Goal: Task Accomplishment & Management: Complete application form

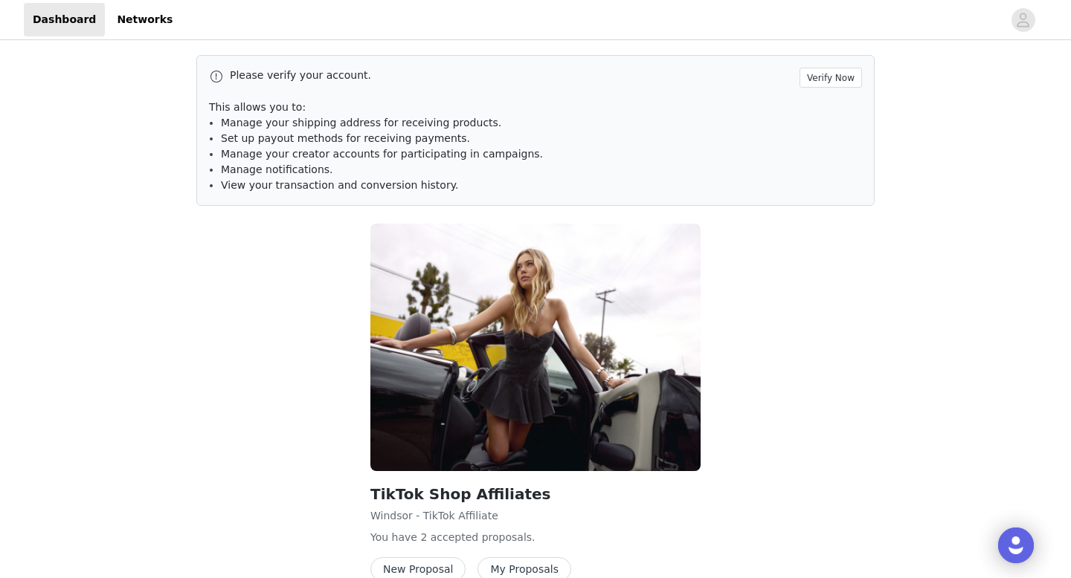
scroll to position [78, 0]
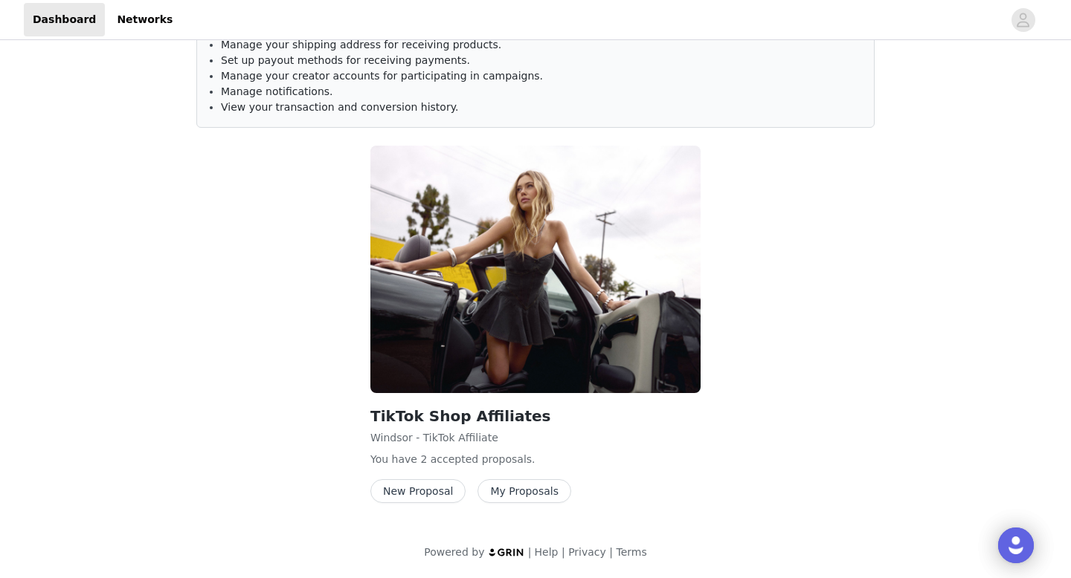
click at [438, 495] on button "New Proposal" at bounding box center [417, 492] width 95 height 24
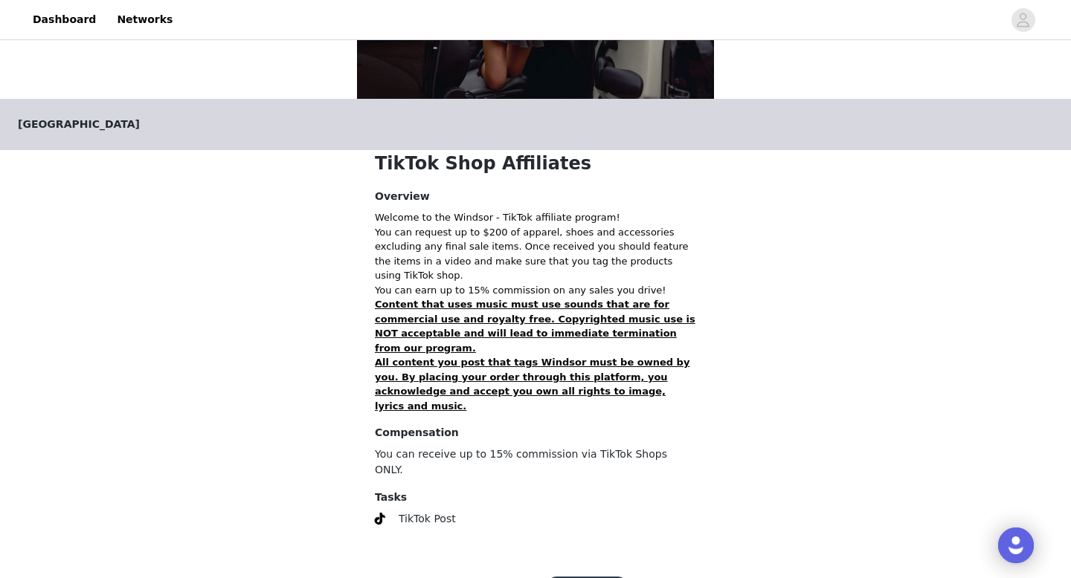
scroll to position [232, 0]
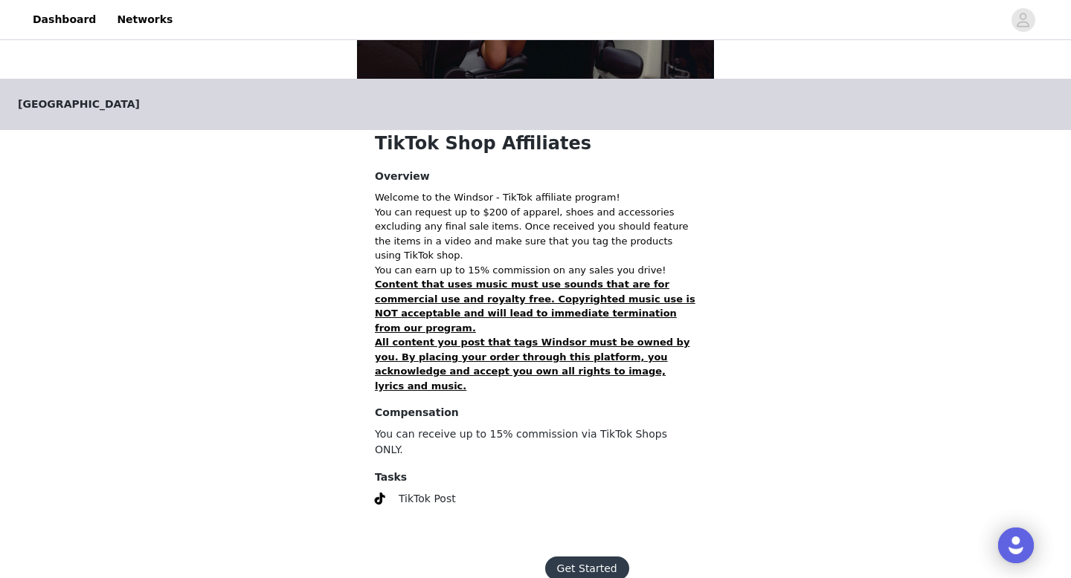
click at [588, 557] on button "Get Started" at bounding box center [587, 569] width 84 height 24
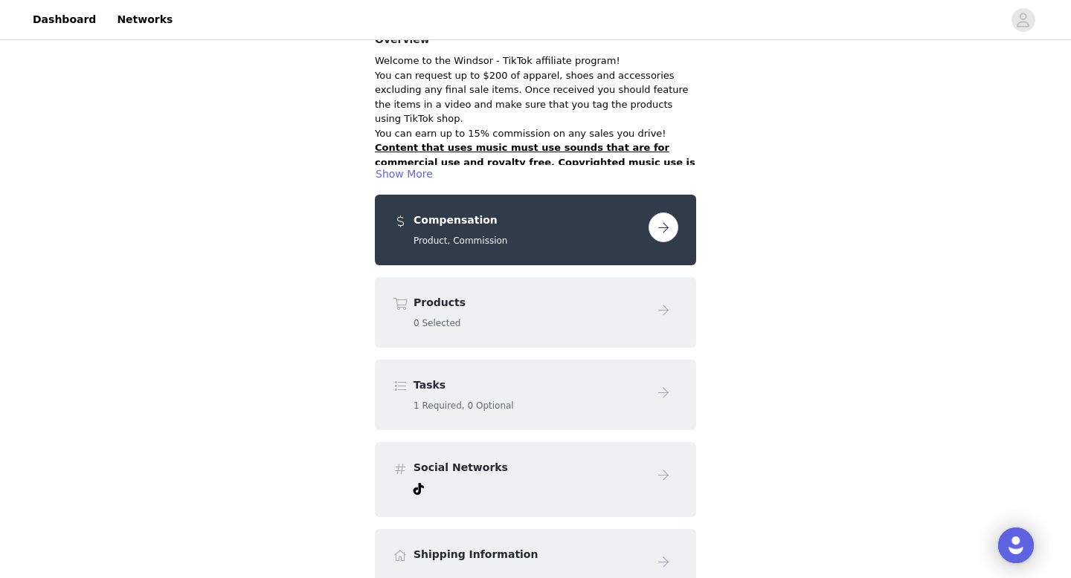
scroll to position [118, 0]
click at [663, 225] on button "button" at bounding box center [663, 228] width 30 height 30
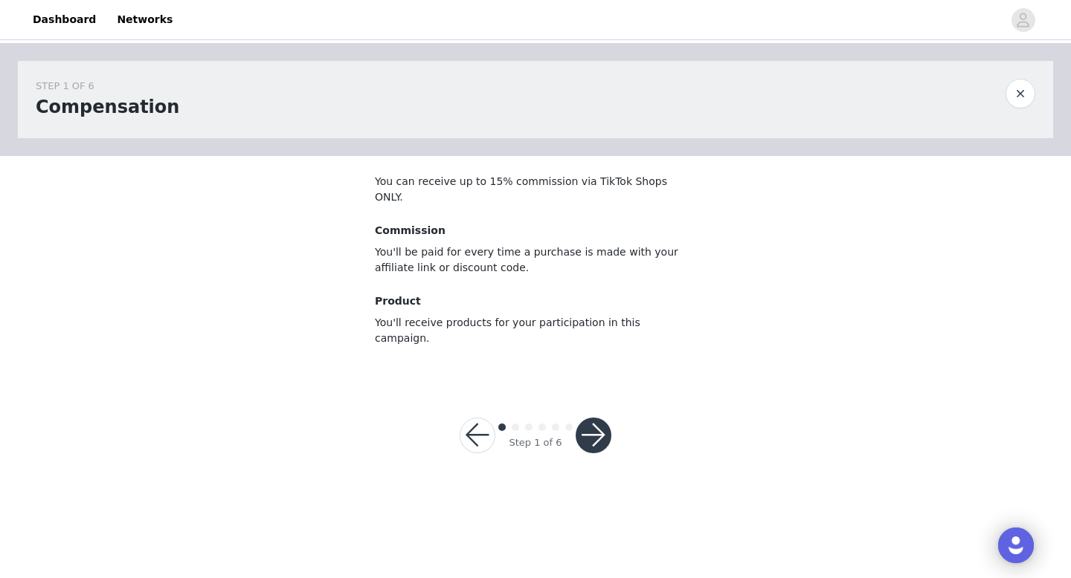
click at [583, 418] on button "button" at bounding box center [593, 436] width 36 height 36
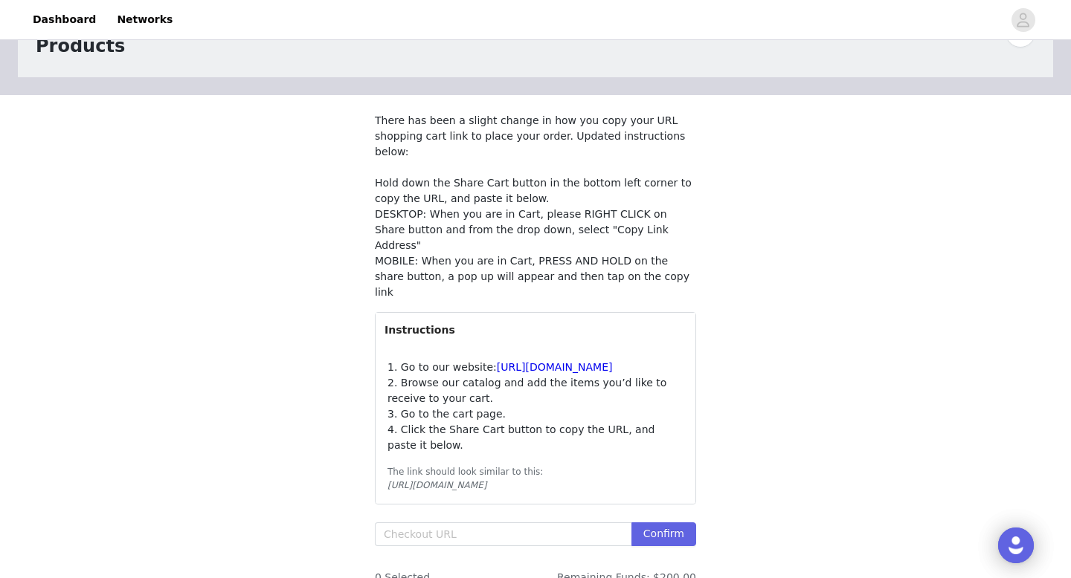
scroll to position [64, 0]
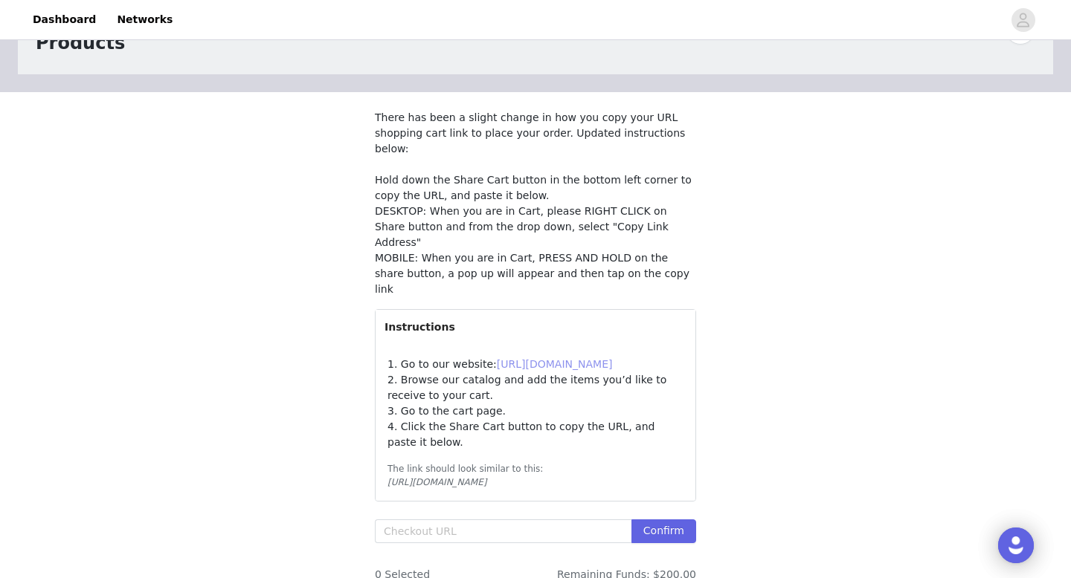
click at [581, 358] on link "[URL][DOMAIN_NAME]" at bounding box center [555, 364] width 116 height 12
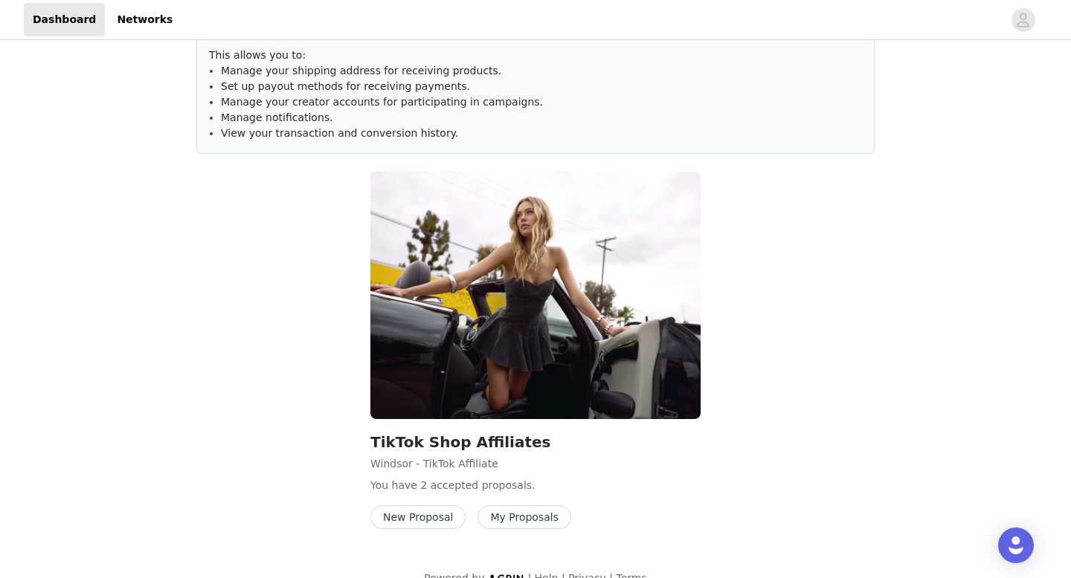
scroll to position [78, 0]
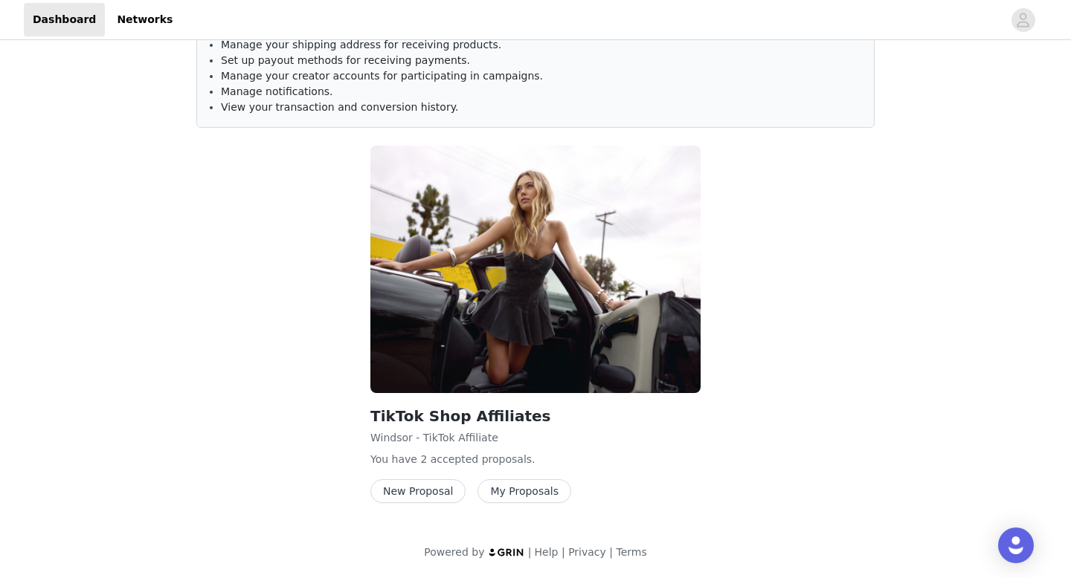
click at [407, 494] on button "New Proposal" at bounding box center [417, 492] width 95 height 24
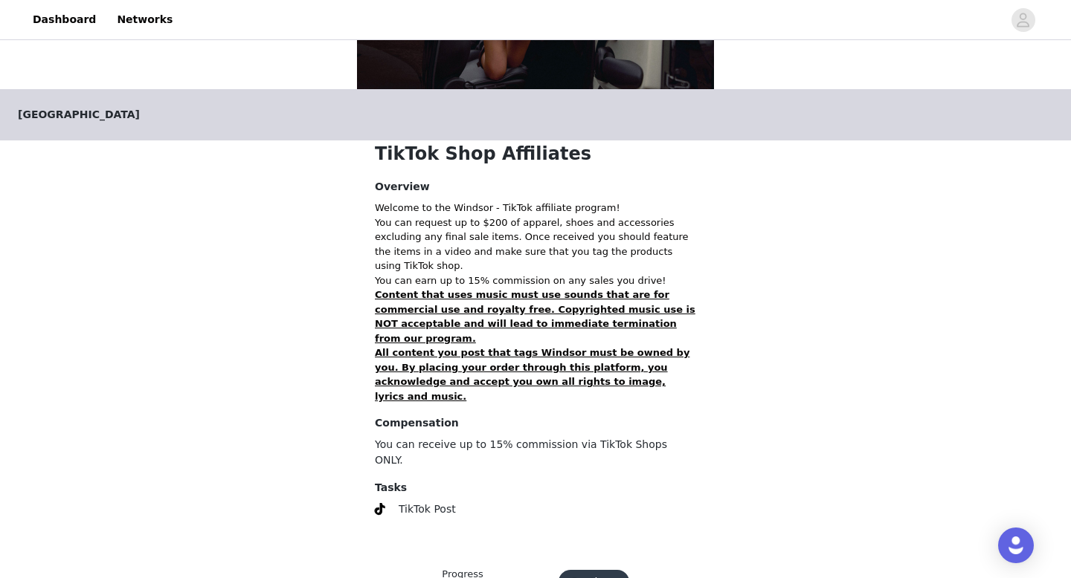
scroll to position [237, 0]
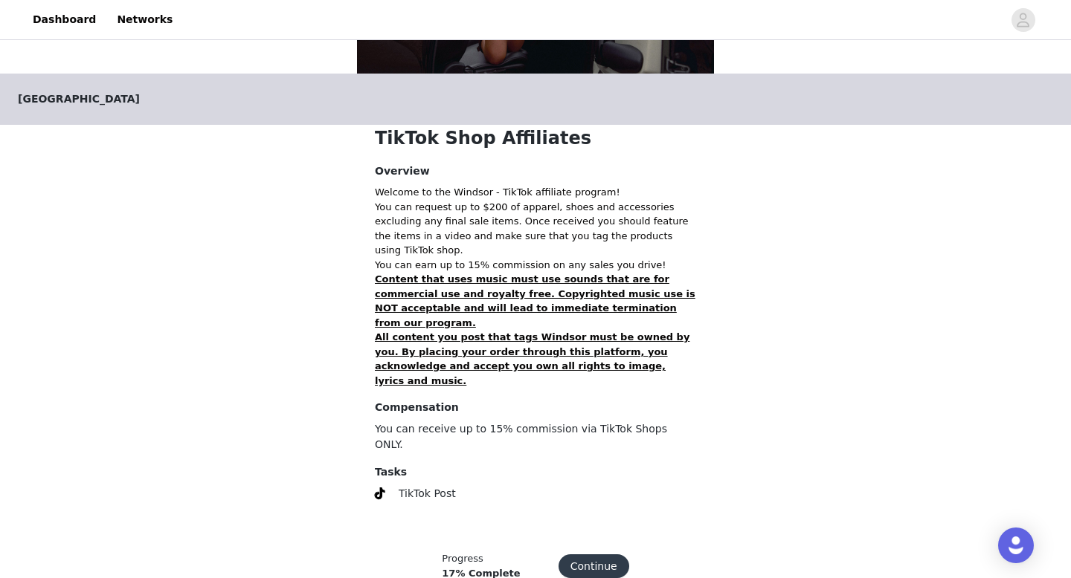
click at [588, 555] on button "Continue" at bounding box center [593, 567] width 71 height 24
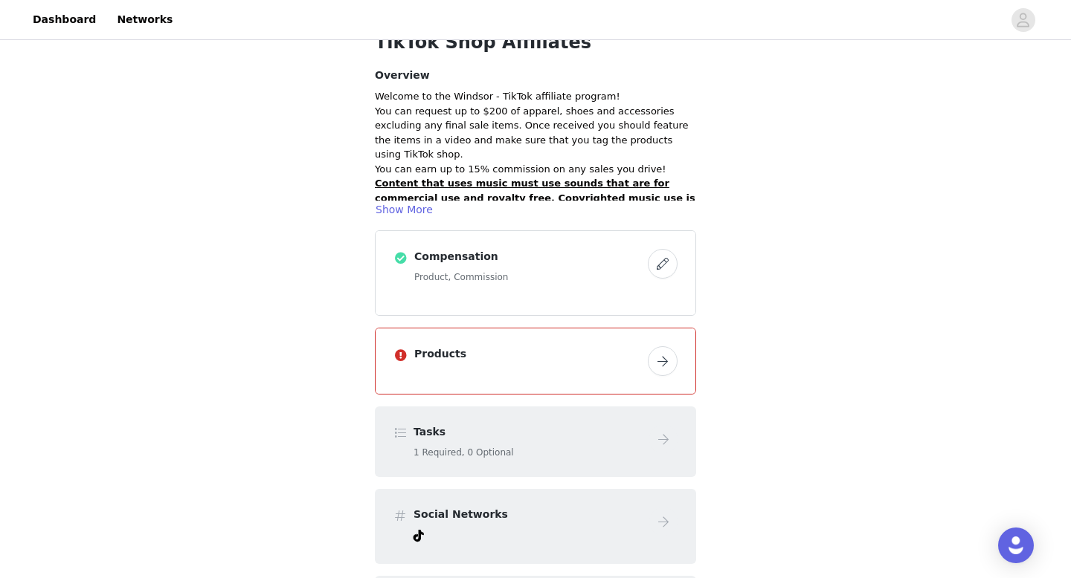
scroll to position [86, 0]
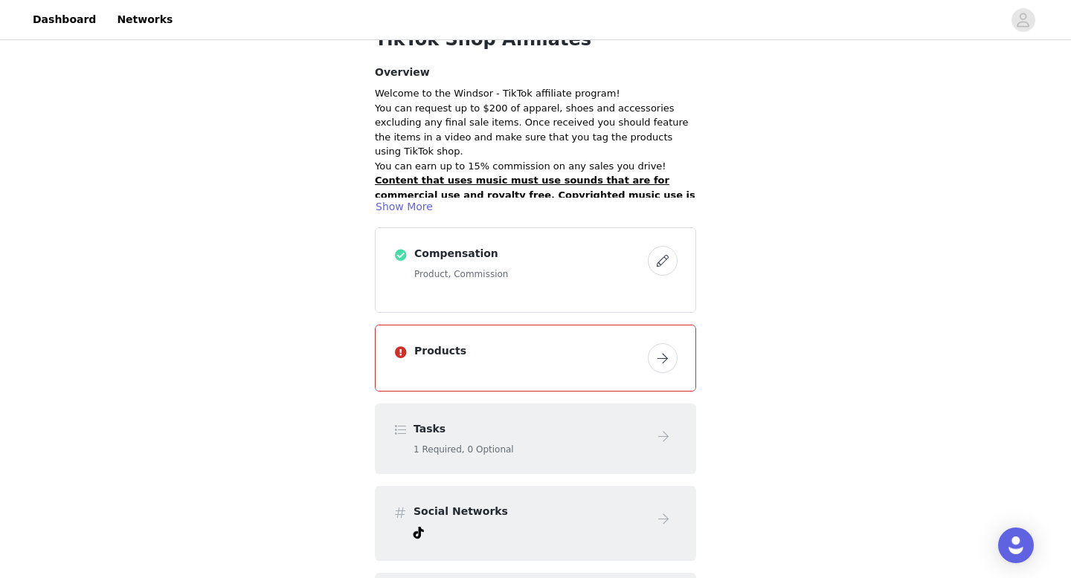
click at [667, 356] on button "button" at bounding box center [663, 358] width 30 height 30
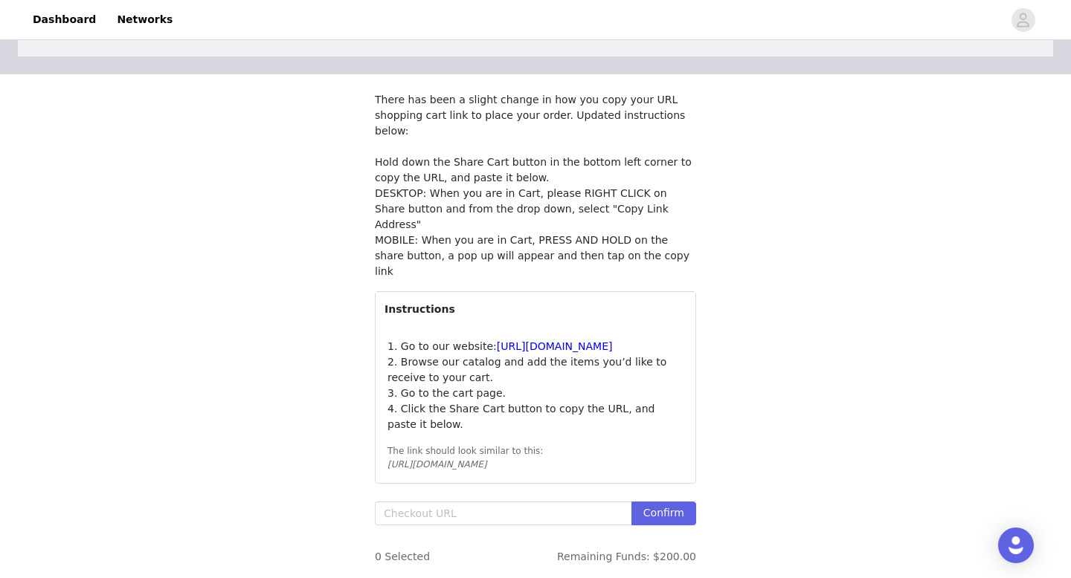
scroll to position [124, 0]
